Goal: Information Seeking & Learning: Check status

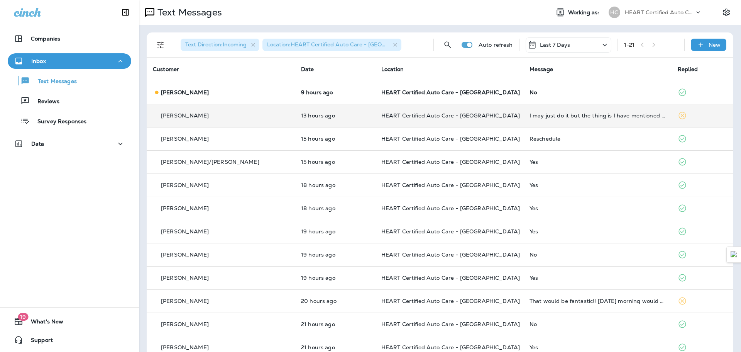
click at [242, 108] on td "[PERSON_NAME]" at bounding box center [221, 115] width 148 height 23
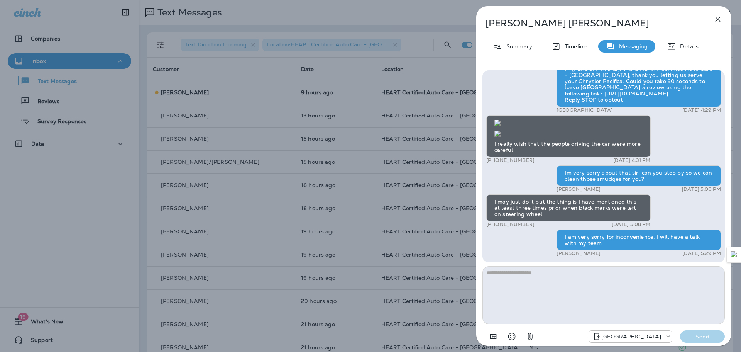
click at [722, 17] on icon "button" at bounding box center [717, 19] width 9 height 9
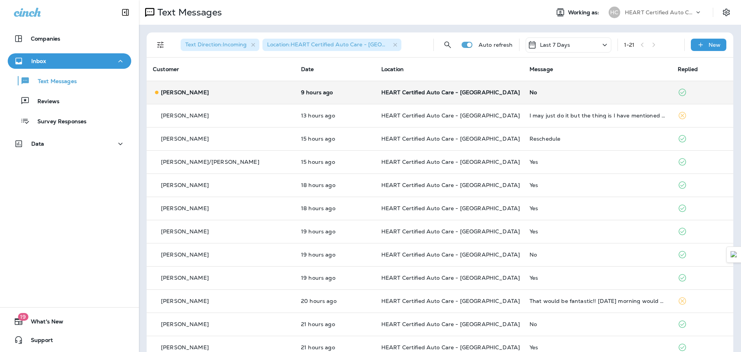
click at [203, 95] on div "[PERSON_NAME]" at bounding box center [221, 92] width 136 height 8
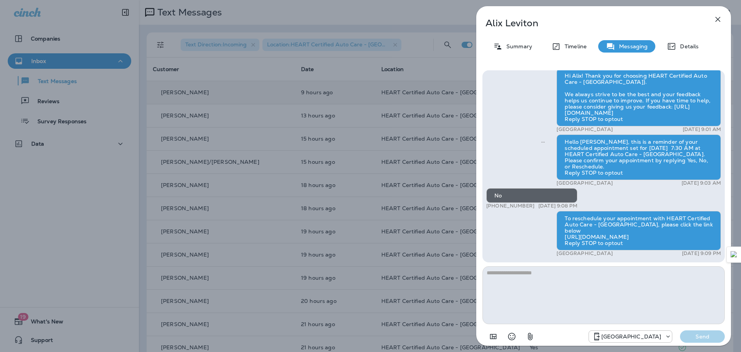
click at [722, 14] on button "button" at bounding box center [717, 19] width 15 height 15
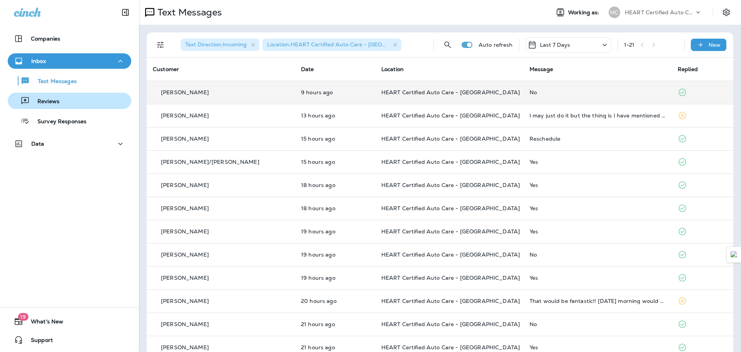
click at [70, 105] on div "Reviews" at bounding box center [69, 101] width 117 height 12
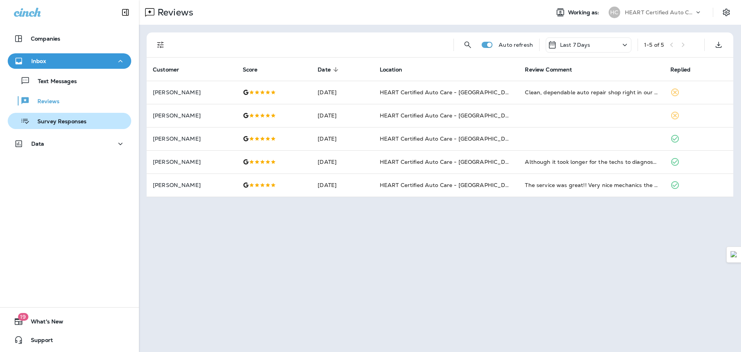
click at [64, 119] on p "Survey Responses" at bounding box center [58, 121] width 57 height 7
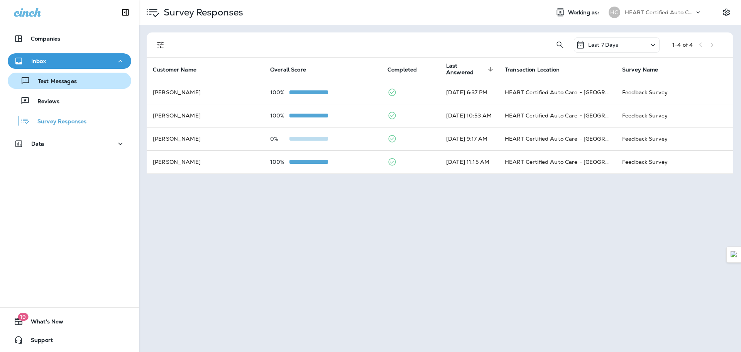
click at [86, 86] on div "Text Messages" at bounding box center [69, 81] width 117 height 12
